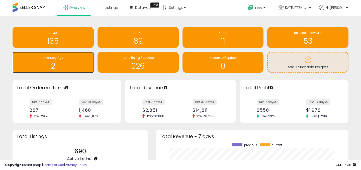
click at [57, 62] on h1 "2" at bounding box center [53, 66] width 76 height 8
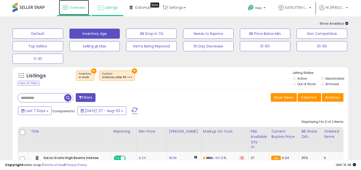
click at [75, 7] on span "Overview" at bounding box center [77, 7] width 16 height 5
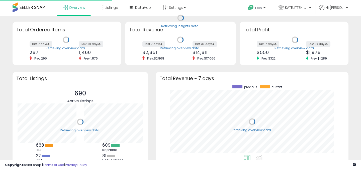
scroll to position [70, 183]
